Goal: Task Accomplishment & Management: Complete application form

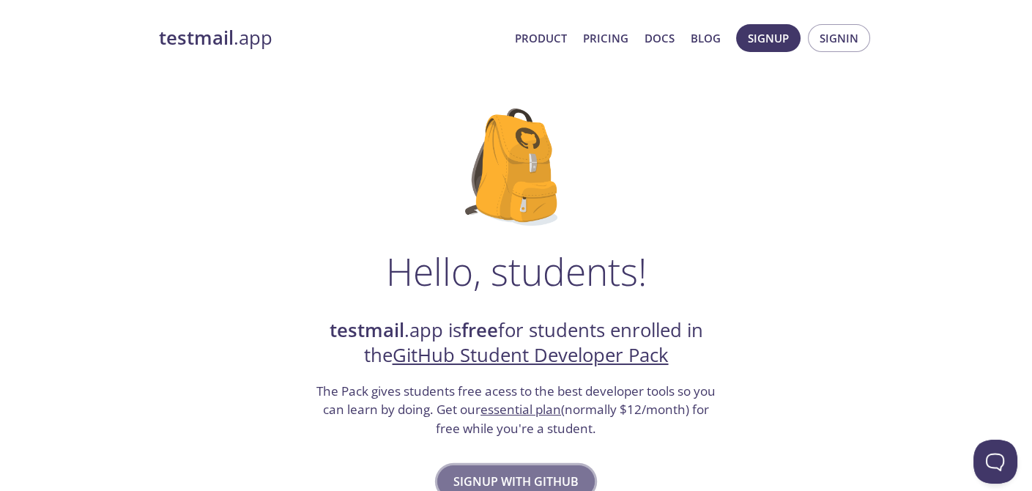
click at [554, 465] on button "Signup with GitHub" at bounding box center [515, 481] width 157 height 32
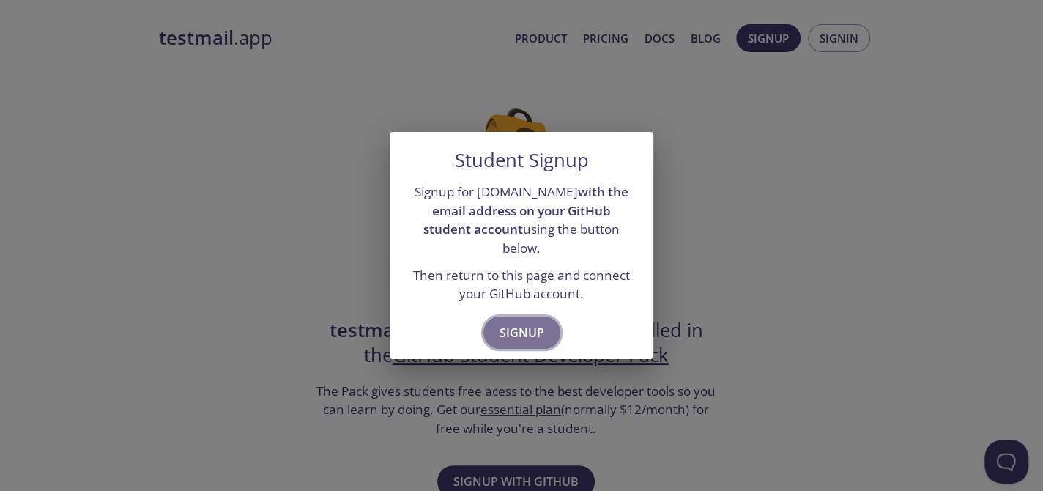
click at [525, 322] on span "Signup" at bounding box center [521, 332] width 45 height 21
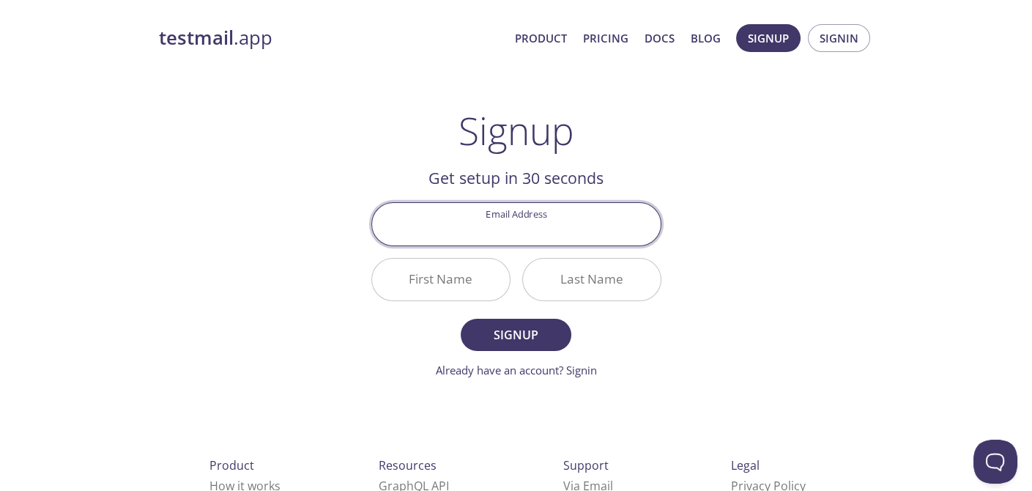
click at [548, 227] on input "Email Address" at bounding box center [516, 224] width 288 height 42
type input "[EMAIL_ADDRESS][DOMAIN_NAME]"
click at [474, 276] on input "First Name" at bounding box center [441, 279] width 138 height 42
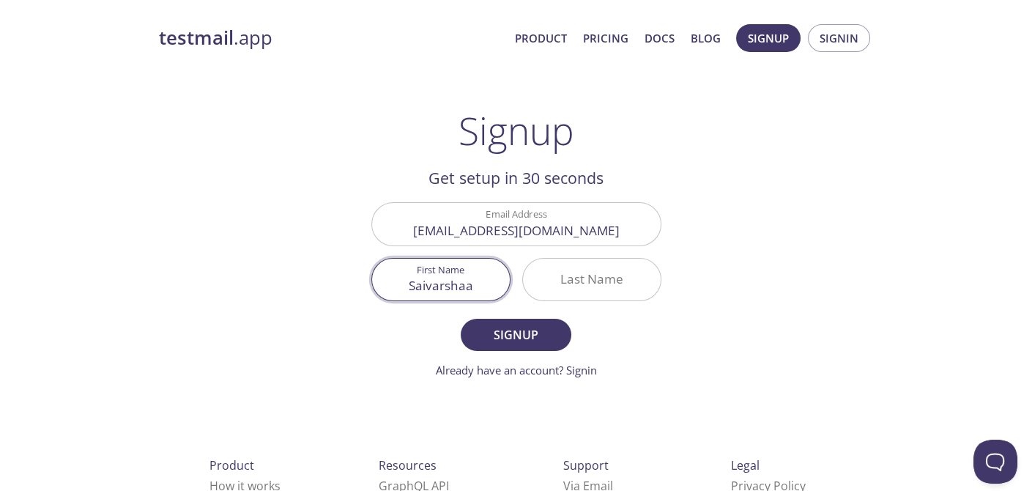
type input "Saivarshaa"
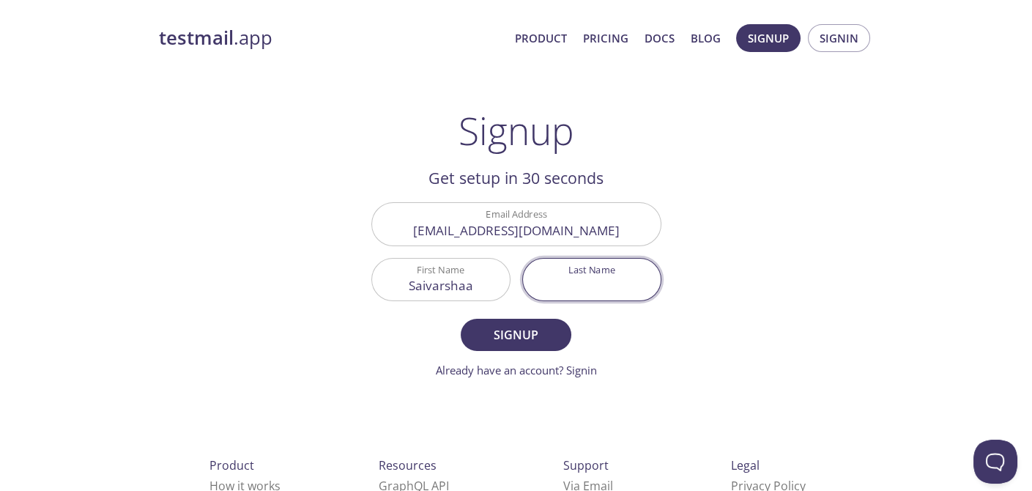
click at [562, 284] on input "Last Name" at bounding box center [592, 279] width 138 height 42
type input "S"
click at [543, 328] on span "Signup" at bounding box center [516, 334] width 78 height 21
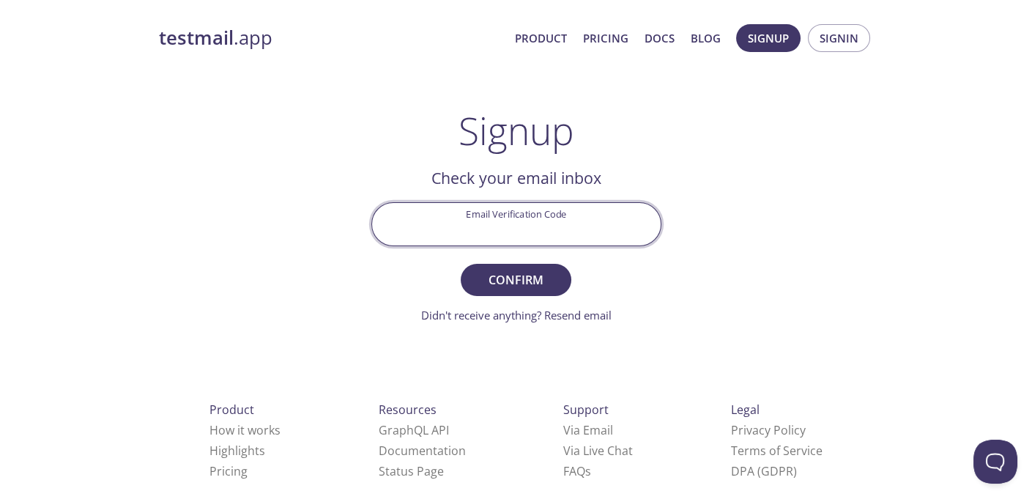
click at [535, 228] on input "Email Verification Code" at bounding box center [516, 224] width 288 height 42
paste input "YEXPATM"
type input "YEXPATM"
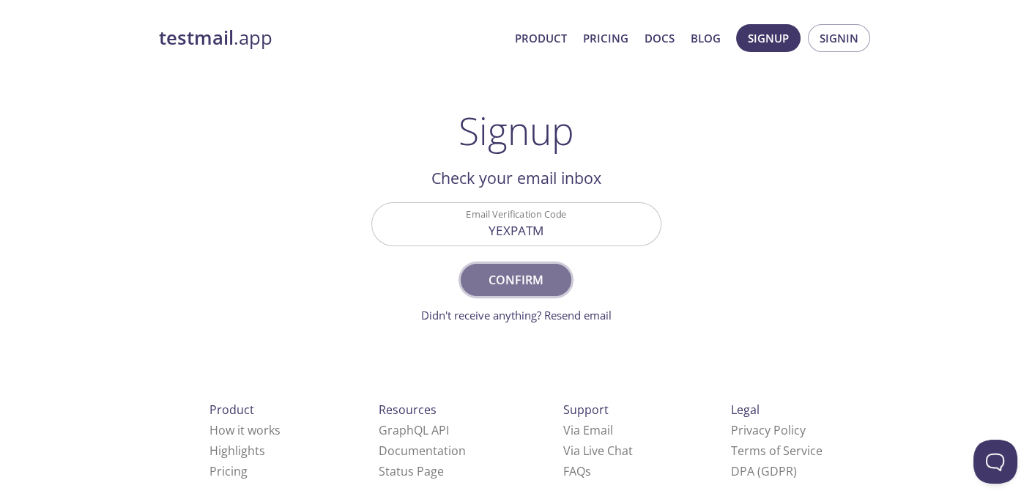
click at [529, 286] on span "Confirm" at bounding box center [516, 279] width 78 height 21
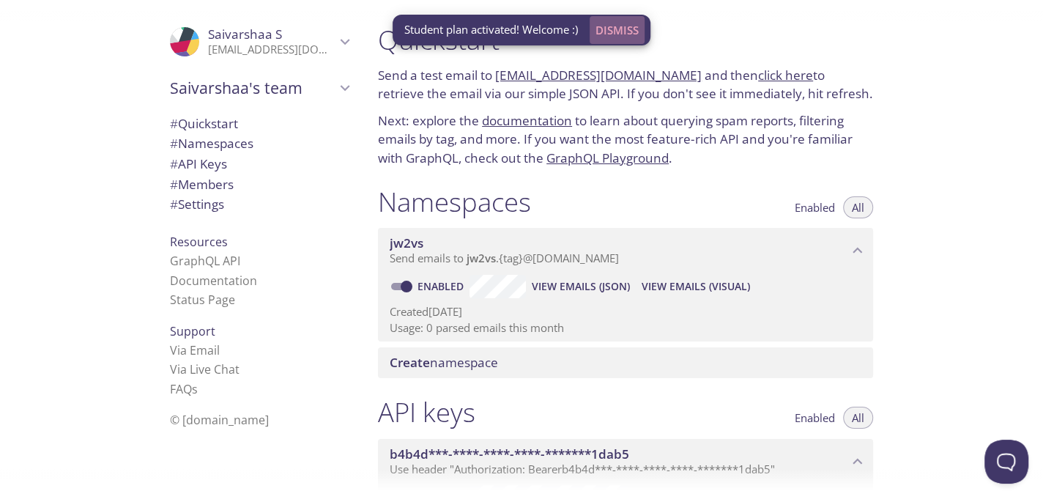
click at [618, 23] on span "Dismiss" at bounding box center [616, 30] width 43 height 19
